Goal: Check status: Check status

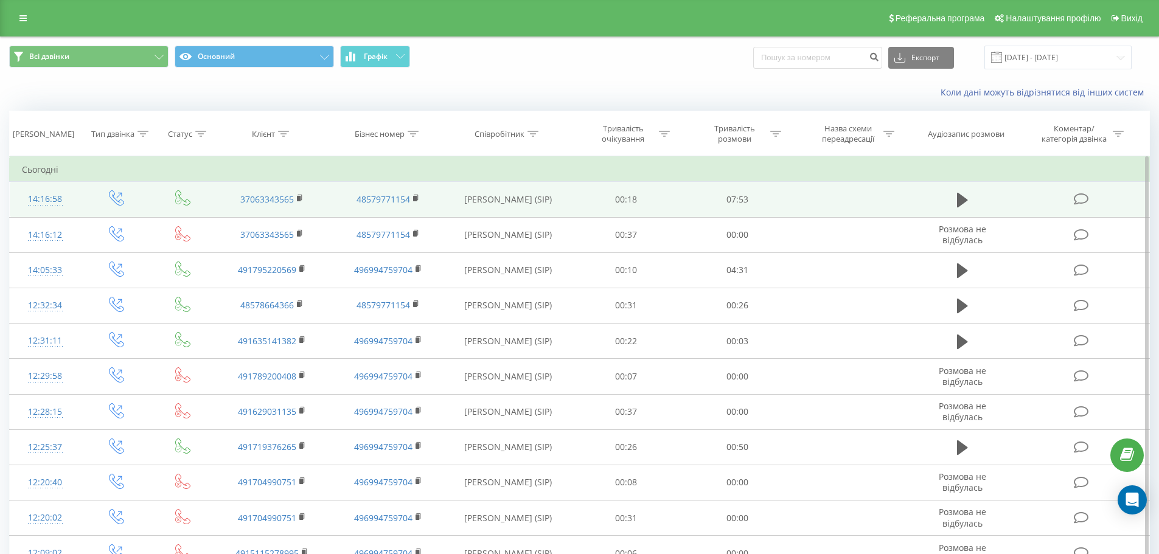
click at [655, 199] on td "00:18" at bounding box center [625, 199] width 111 height 35
click at [632, 192] on td "00:18" at bounding box center [625, 199] width 111 height 35
click at [952, 210] on td at bounding box center [962, 199] width 107 height 35
click at [957, 200] on icon at bounding box center [962, 200] width 11 height 17
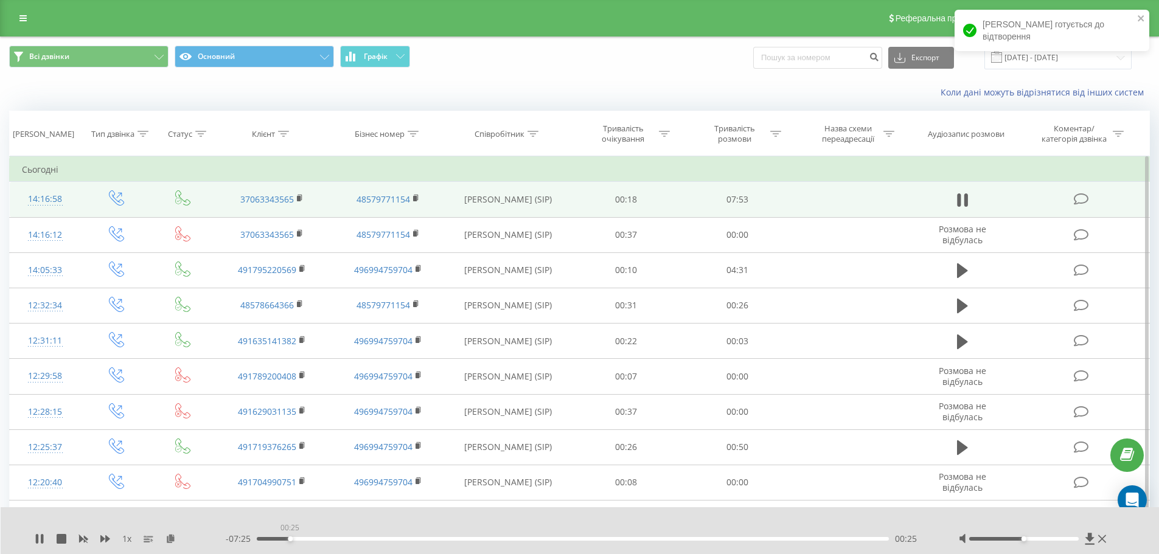
click at [289, 540] on div "00:25" at bounding box center [573, 539] width 632 height 4
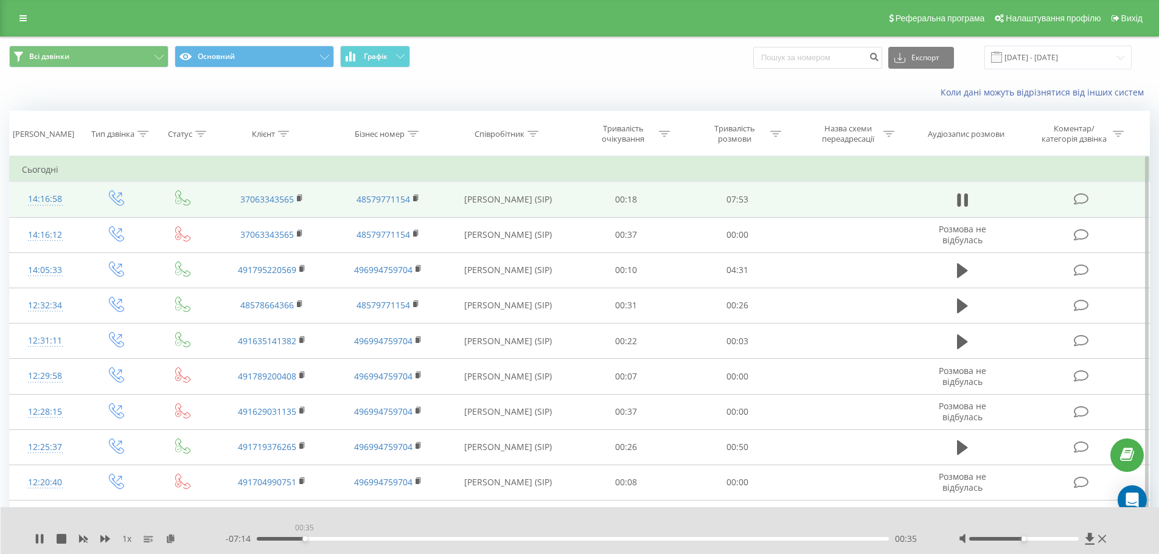
click at [304, 537] on div "00:35" at bounding box center [573, 539] width 632 height 4
click at [324, 539] on div "00:41" at bounding box center [573, 539] width 632 height 4
click at [356, 538] on div "01:00" at bounding box center [573, 539] width 632 height 4
click at [370, 539] on div "01:16" at bounding box center [573, 539] width 632 height 4
click at [386, 538] on div "01:36" at bounding box center [573, 539] width 632 height 4
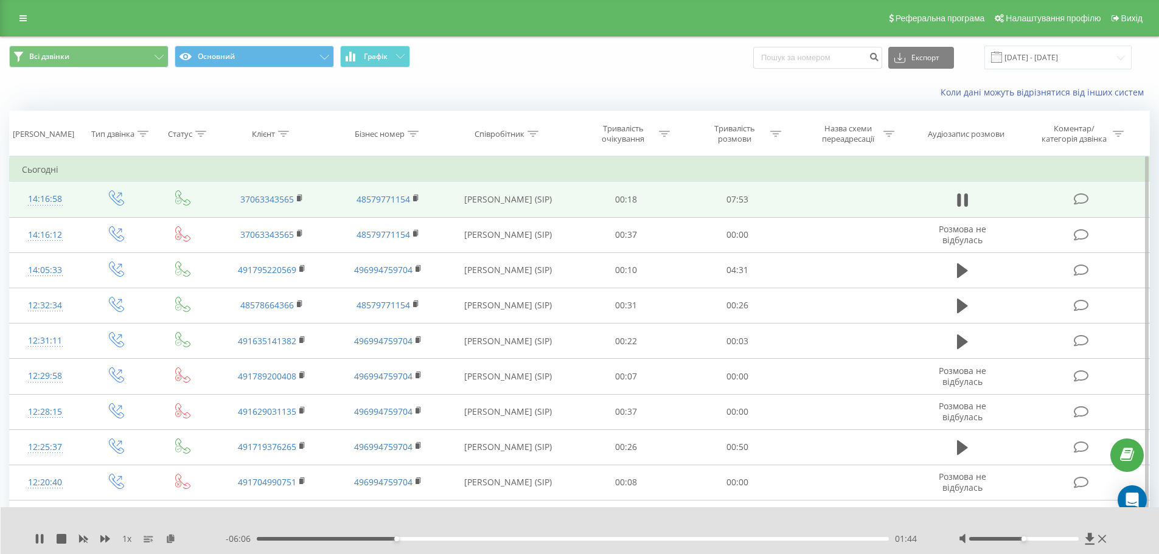
click at [377, 538] on div "01:44" at bounding box center [573, 539] width 632 height 4
click at [761, 540] on div "06:16" at bounding box center [573, 539] width 632 height 4
